Goal: Task Accomplishment & Management: Use online tool/utility

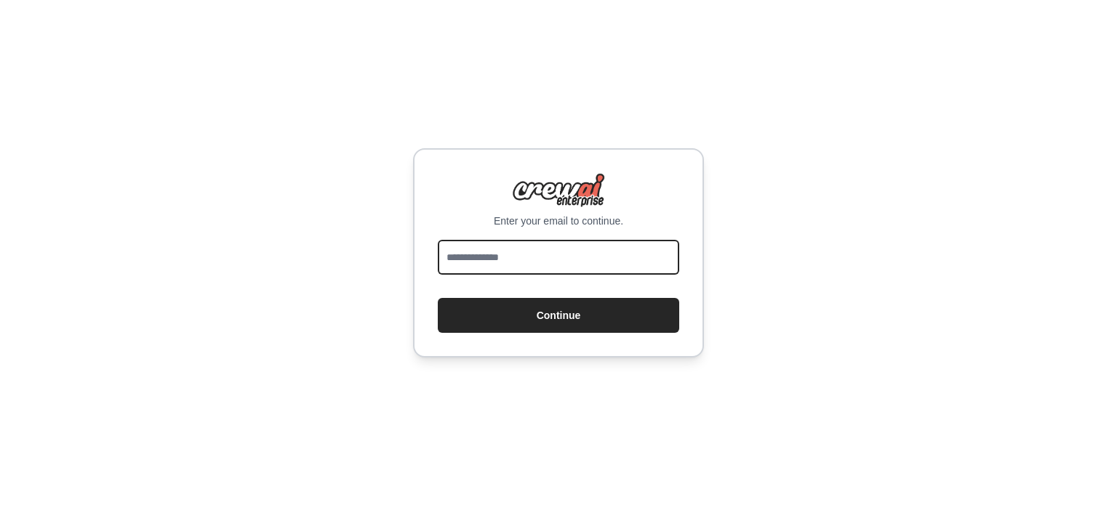
click at [628, 261] on input "email" at bounding box center [558, 257] width 241 height 35
type input "**********"
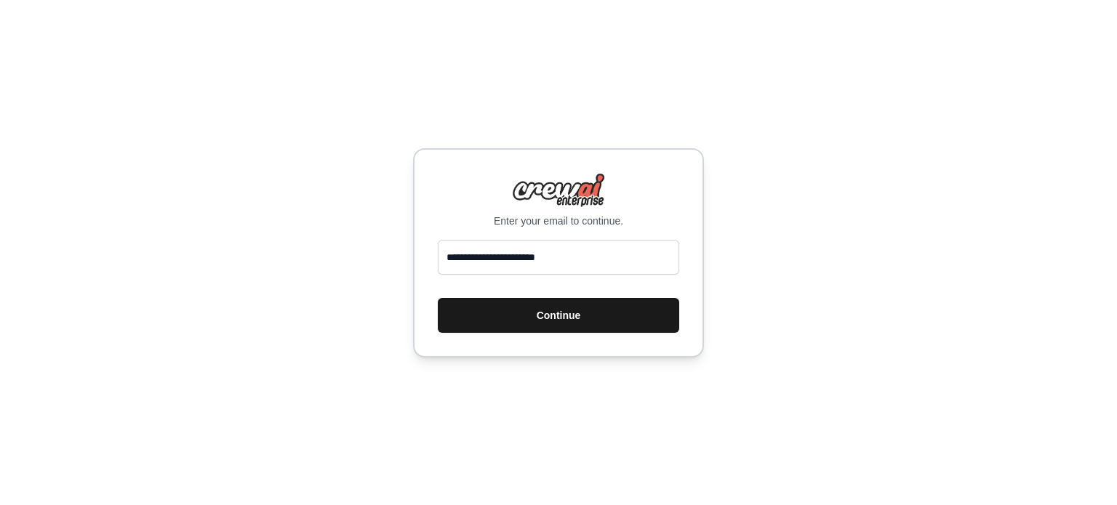
click at [578, 313] on button "Continue" at bounding box center [558, 315] width 241 height 35
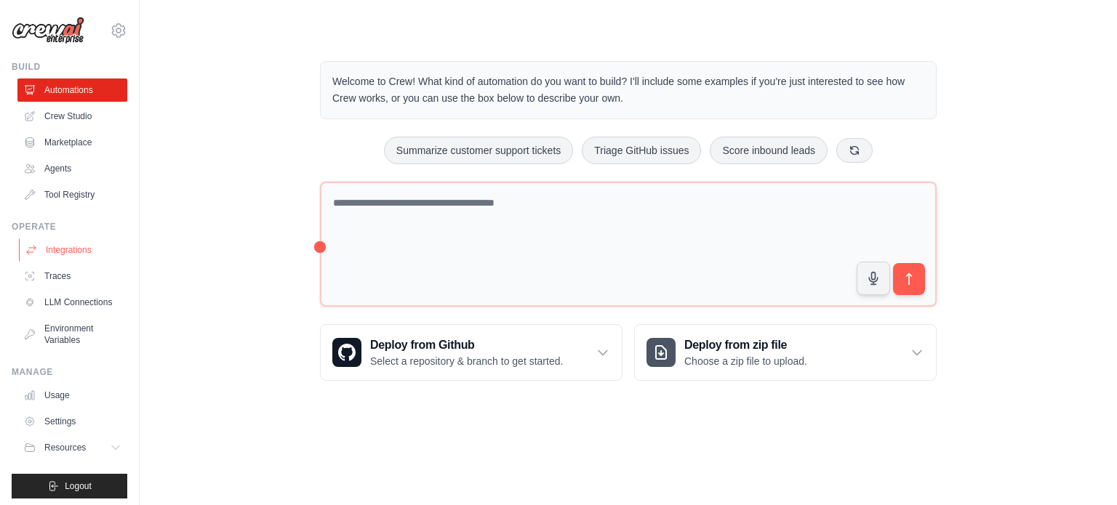
click at [65, 257] on link "Integrations" at bounding box center [74, 249] width 110 height 23
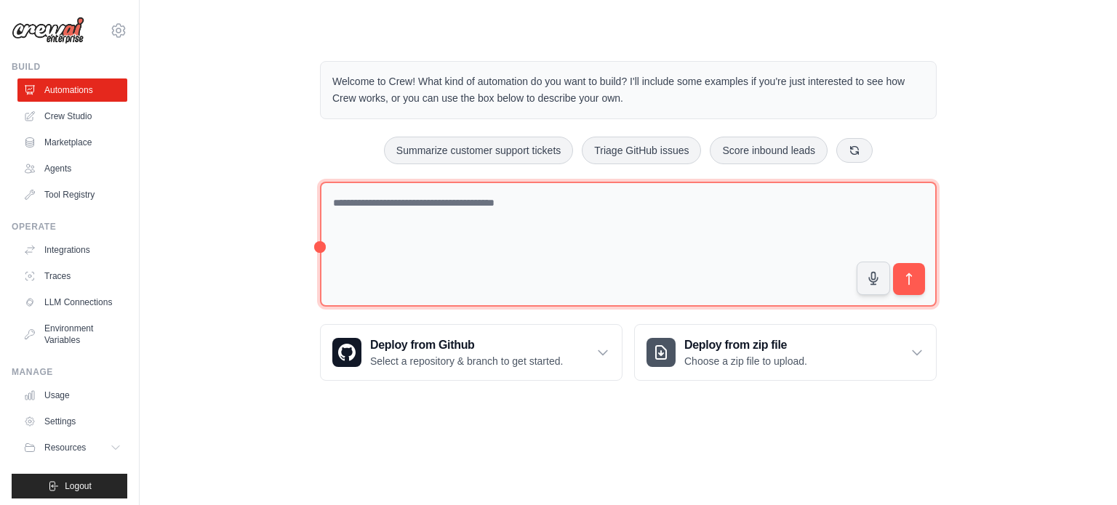
click at [430, 205] on textarea at bounding box center [628, 245] width 616 height 126
type textarea "**********"
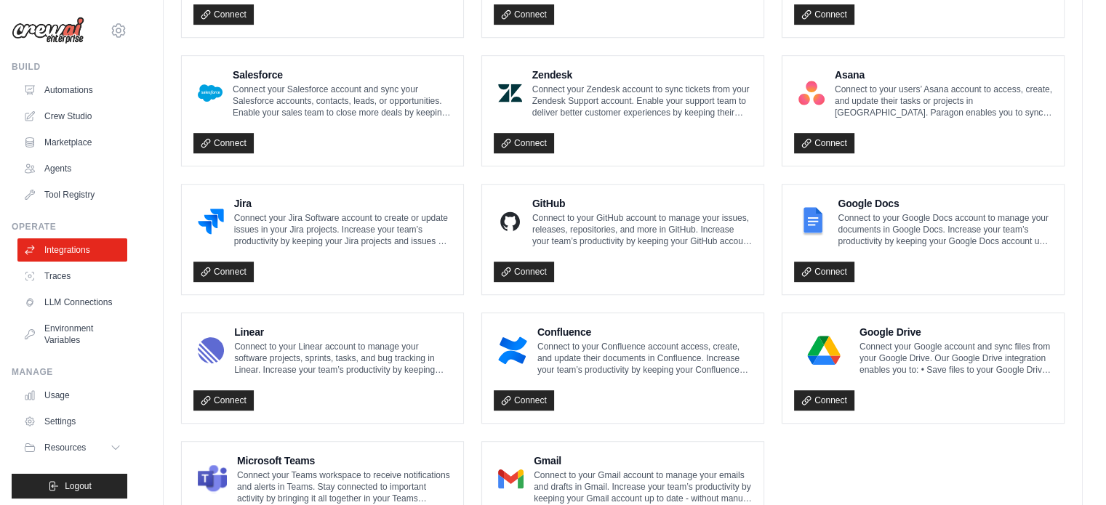
scroll to position [843, 0]
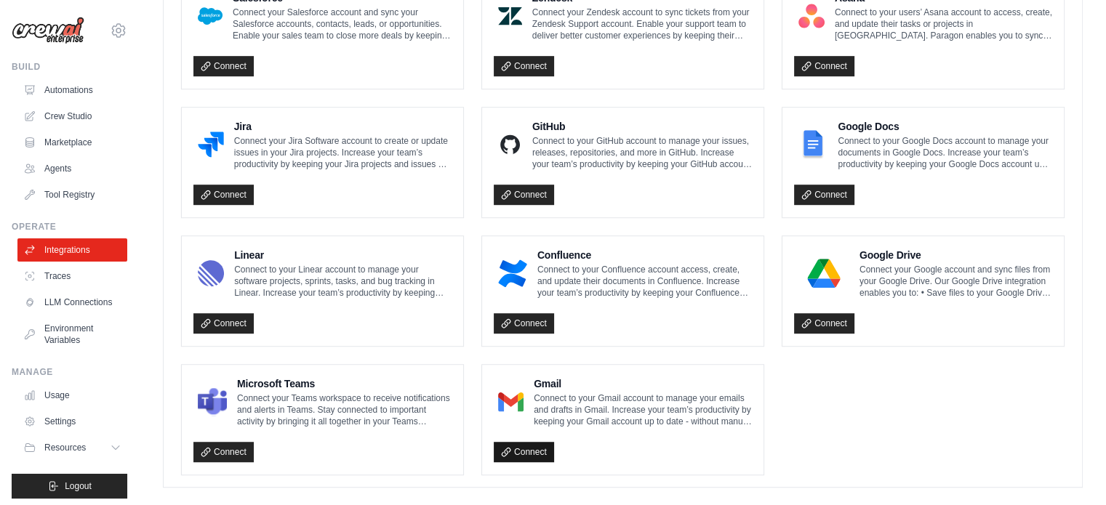
click at [539, 442] on link "Connect" at bounding box center [524, 452] width 60 height 20
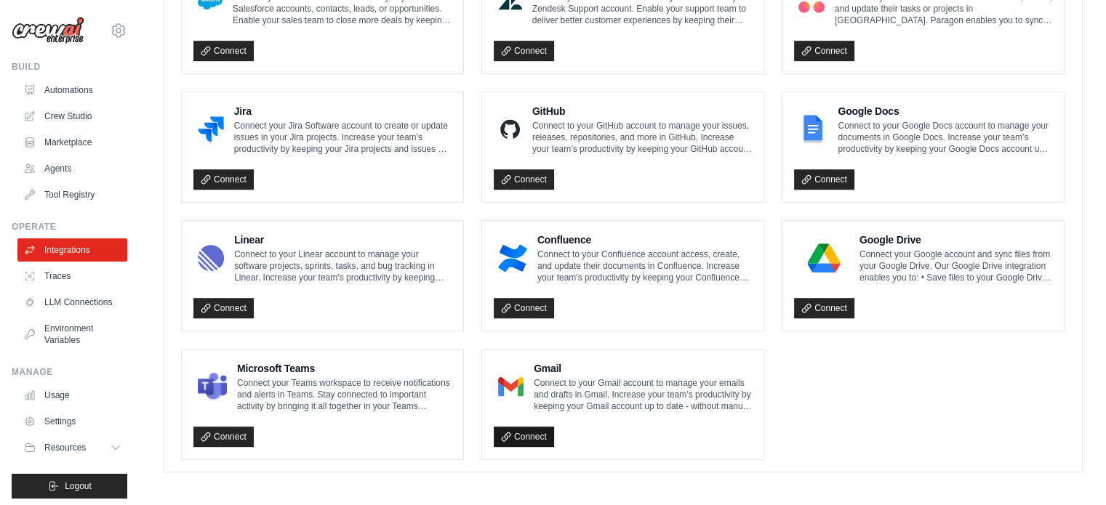
click at [529, 431] on link "Connect" at bounding box center [524, 437] width 60 height 20
click at [503, 433] on icon at bounding box center [506, 437] width 10 height 10
click at [526, 427] on link "Connect" at bounding box center [524, 437] width 60 height 20
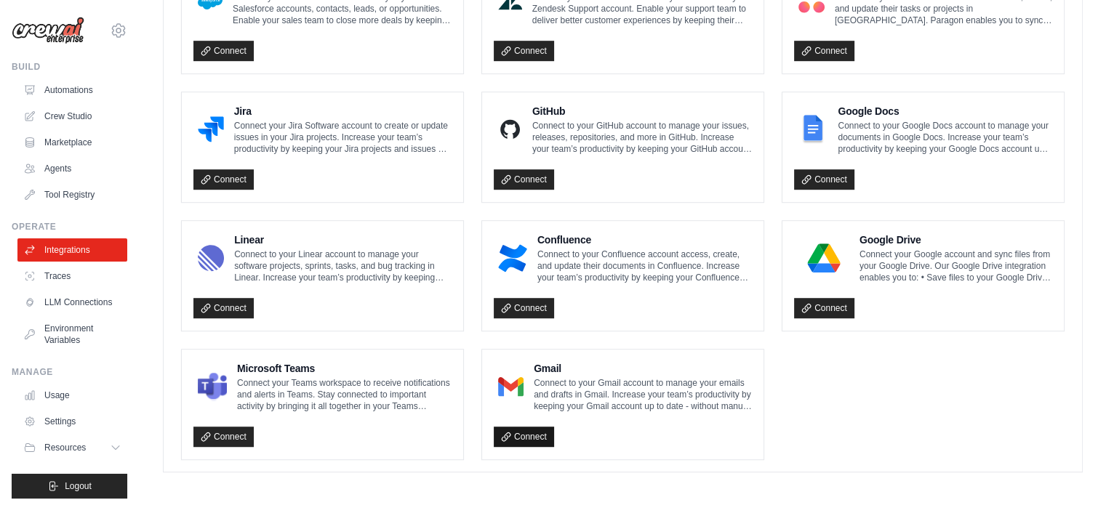
click at [526, 427] on link "Connect" at bounding box center [524, 437] width 60 height 20
click at [545, 433] on link "Connect" at bounding box center [524, 437] width 60 height 20
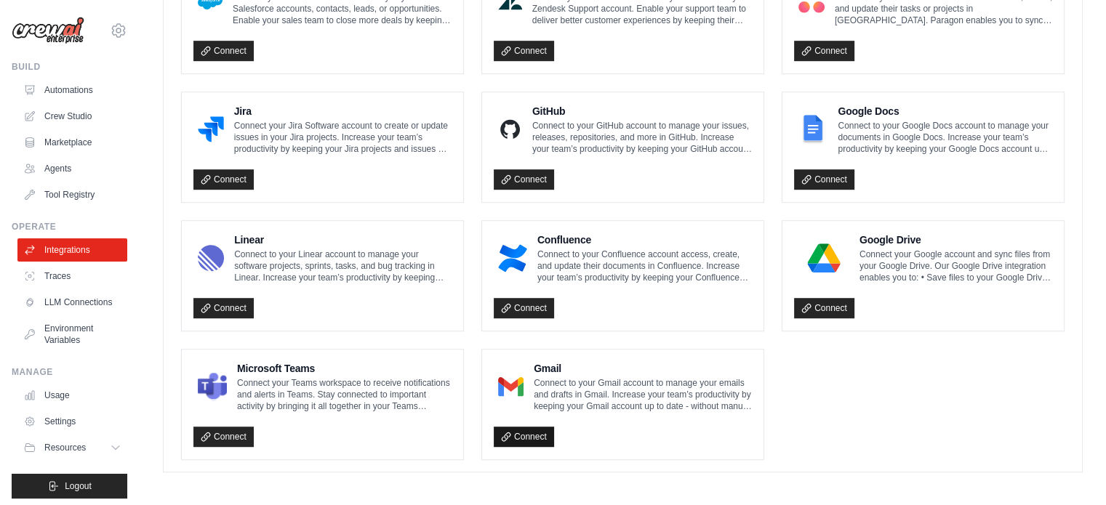
click at [545, 433] on link "Connect" at bounding box center [524, 437] width 60 height 20
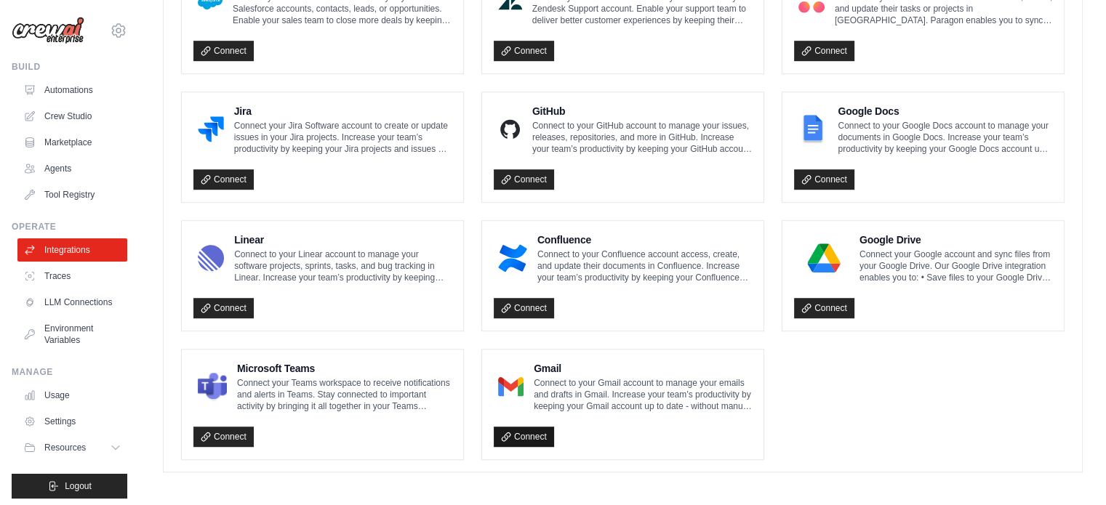
scroll to position [0, 0]
click at [535, 434] on link "Connect" at bounding box center [524, 437] width 60 height 20
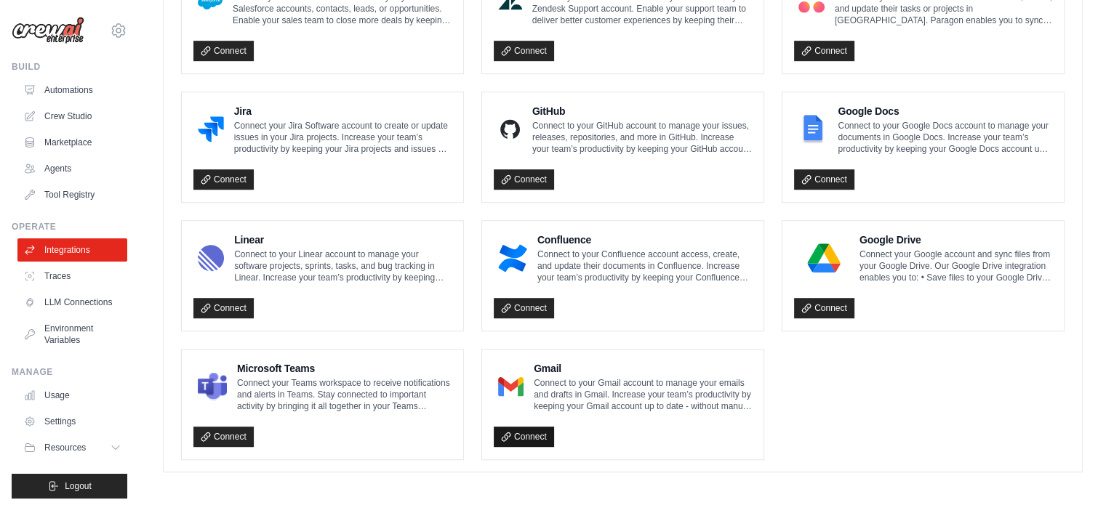
click at [535, 434] on link "Connect" at bounding box center [524, 437] width 60 height 20
click at [538, 435] on link "Connect" at bounding box center [524, 437] width 60 height 20
